Goal: Transaction & Acquisition: Purchase product/service

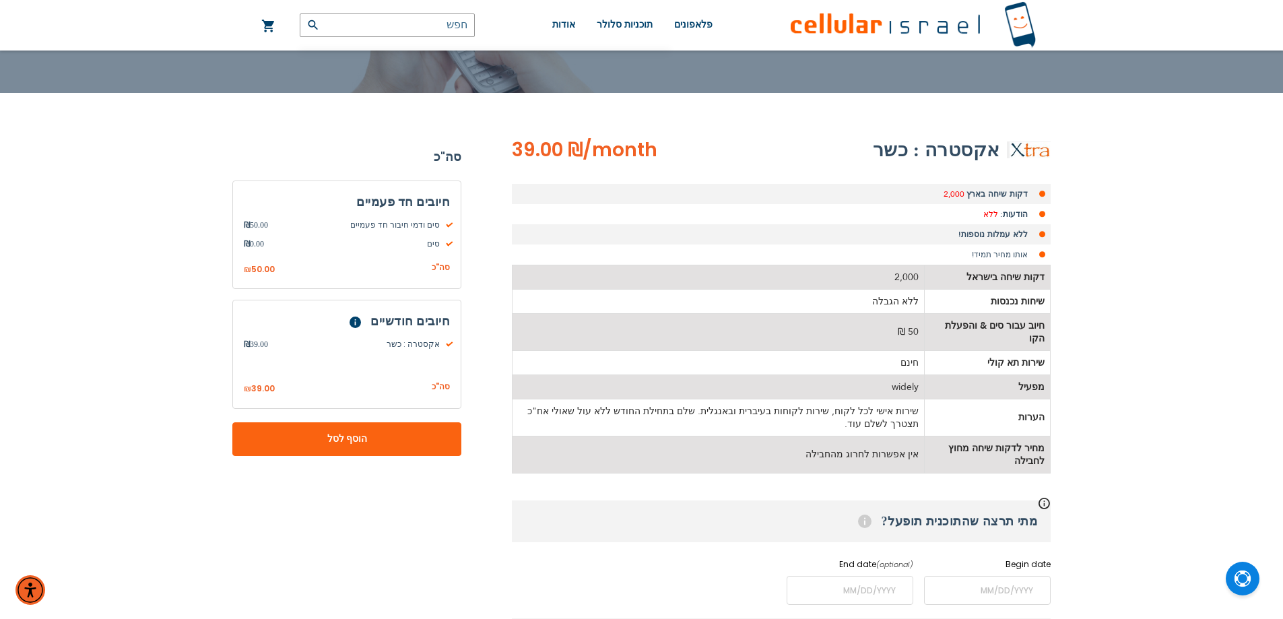
scroll to position [135, 0]
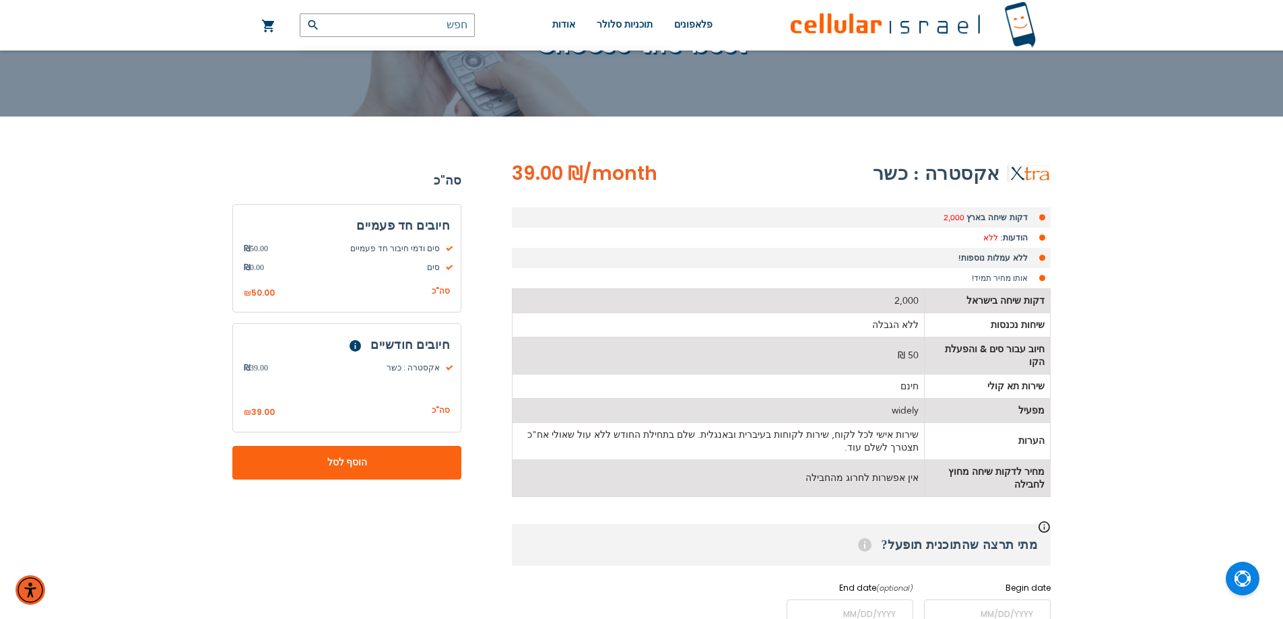
type input "ev4m"
click at [900, 308] on td "2,000" at bounding box center [718, 300] width 412 height 24
click at [898, 329] on td "ללא הגבלה" at bounding box center [718, 324] width 412 height 24
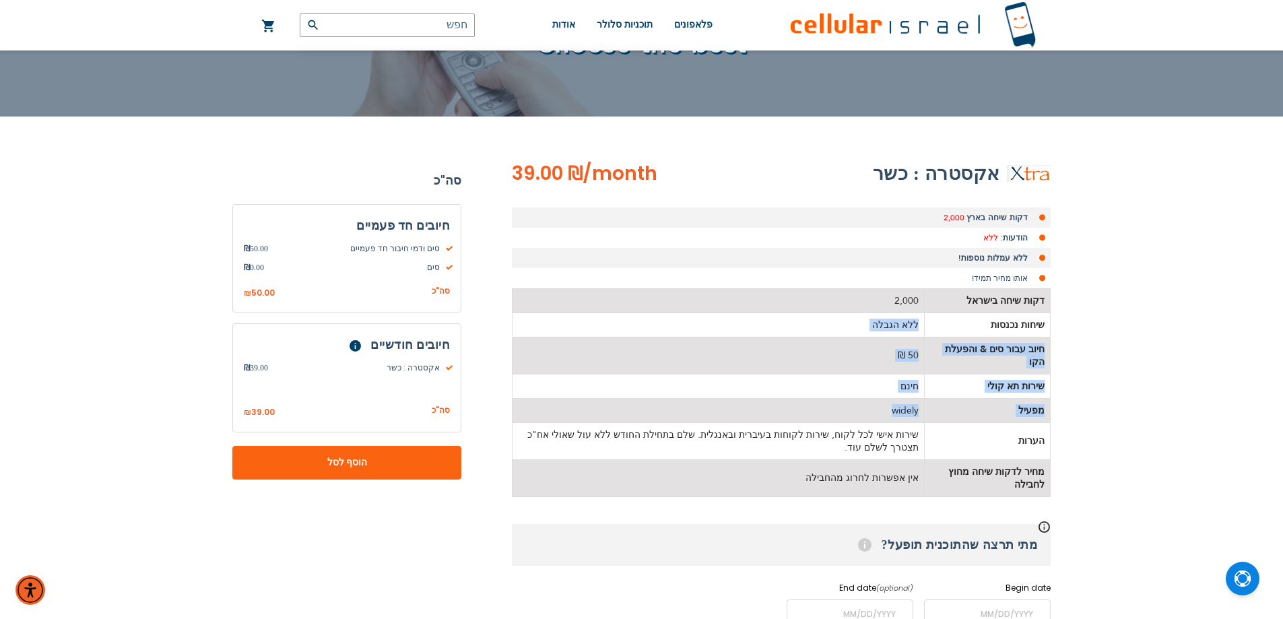
drag, startPoint x: 898, startPoint y: 329, endPoint x: 893, endPoint y: 395, distance: 66.2
click at [893, 395] on tbody "דקות שיחה בישראל 2,000 שיחות נכנסות ללא הגבלה חיוב עבור סים & והפעלת הקו 50 ₪ ש…" at bounding box center [781, 392] width 538 height 208
click at [893, 398] on td "widely" at bounding box center [718, 410] width 412 height 24
click at [869, 426] on td "שירות אישי לכל לקוח, שירות לקוחות בעיברית ובאנגלית. שלם בתחילת החודש ללא עול שא…" at bounding box center [718, 440] width 412 height 37
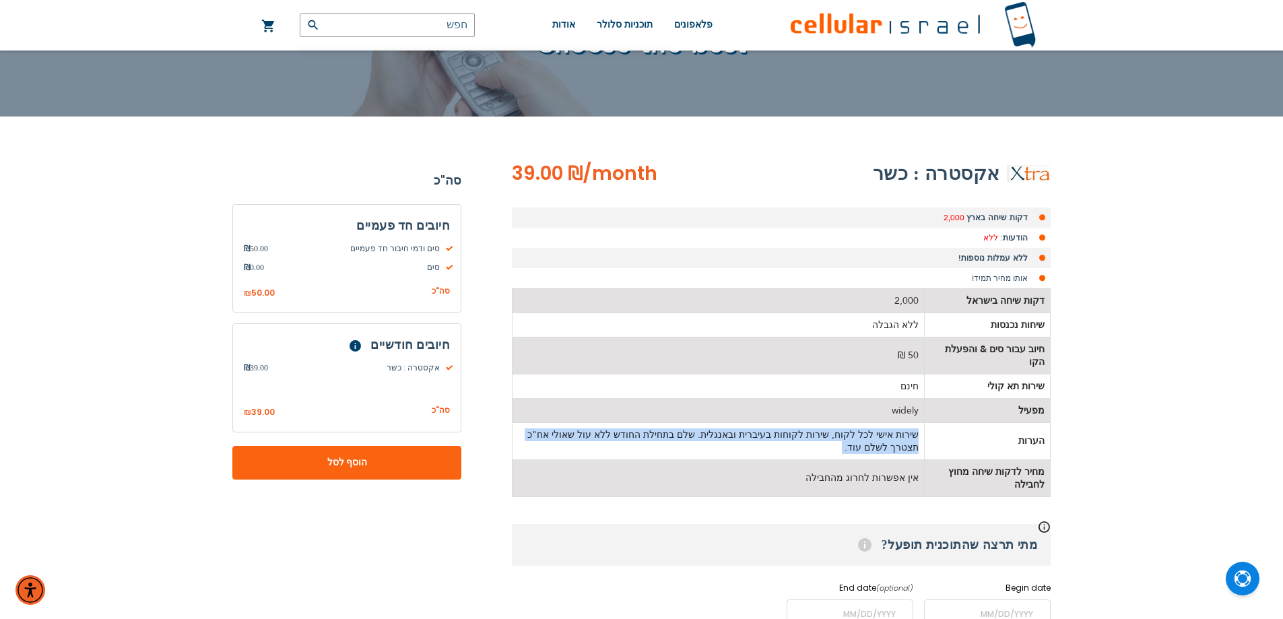
click at [869, 426] on td "שירות אישי לכל לקוח, שירות לקוחות בעיברית ובאנגלית. שלם בתחילת החודש ללא עול שא…" at bounding box center [718, 440] width 412 height 37
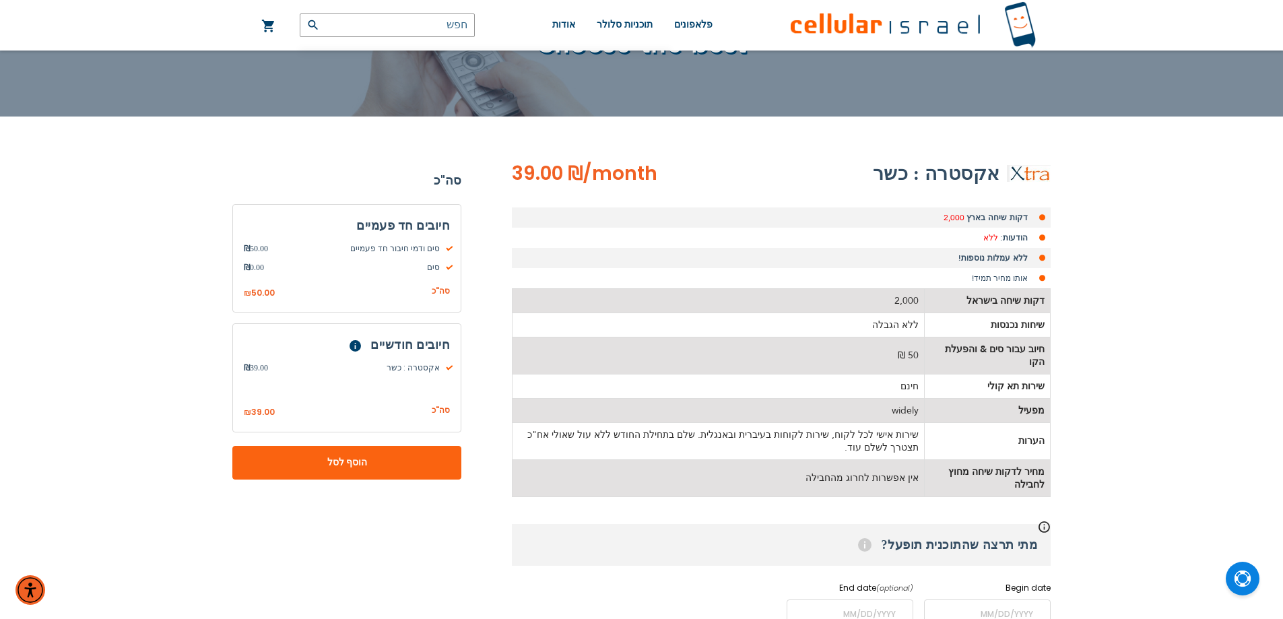
click at [900, 398] on td "widely" at bounding box center [718, 410] width 412 height 24
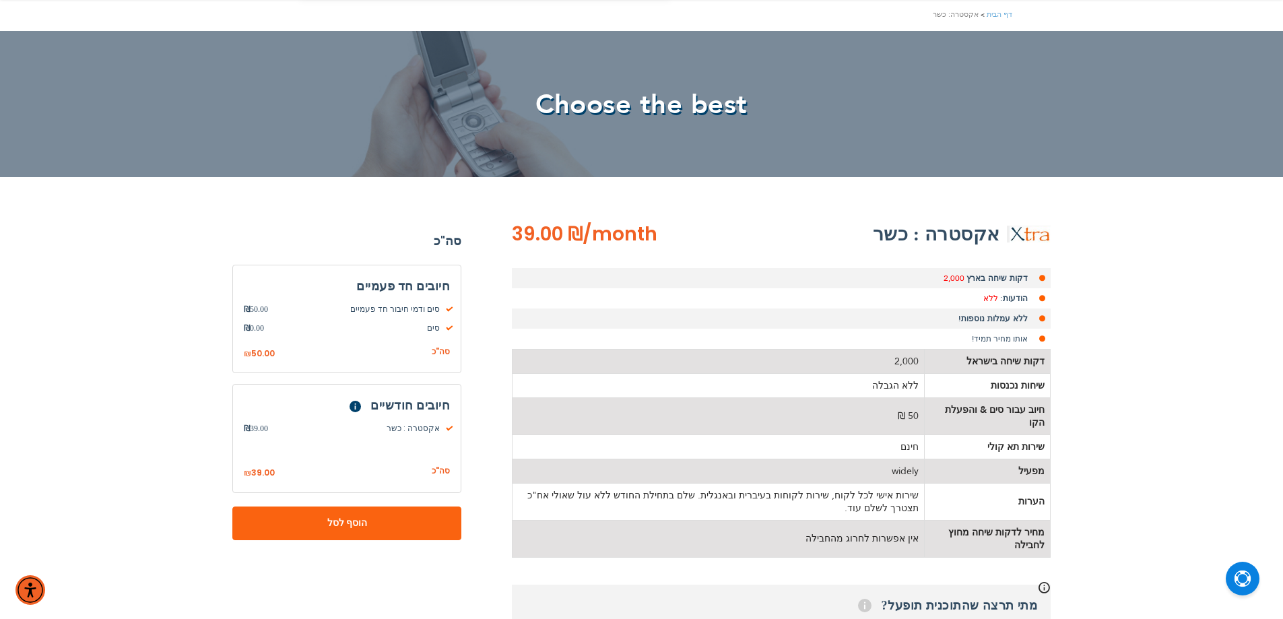
scroll to position [0, 0]
